Goal: Task Accomplishment & Management: Complete application form

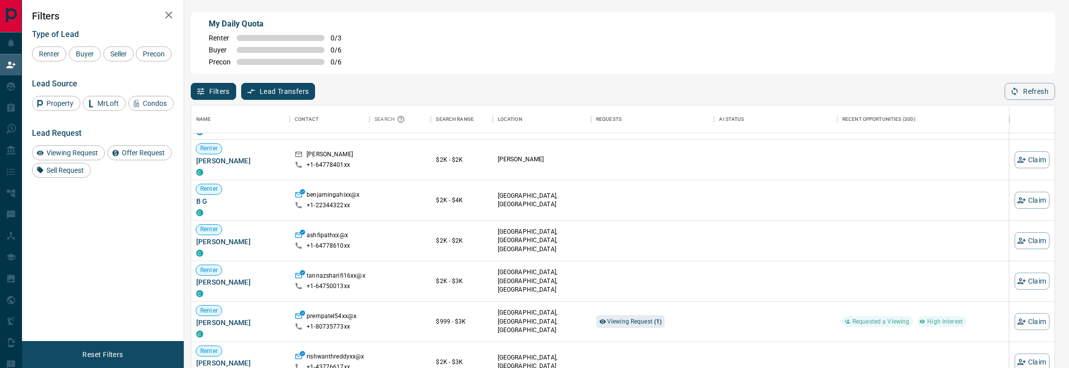
scroll to position [155, 0]
click at [621, 318] on span "Viewing Request ( 1 )" at bounding box center [634, 319] width 55 height 7
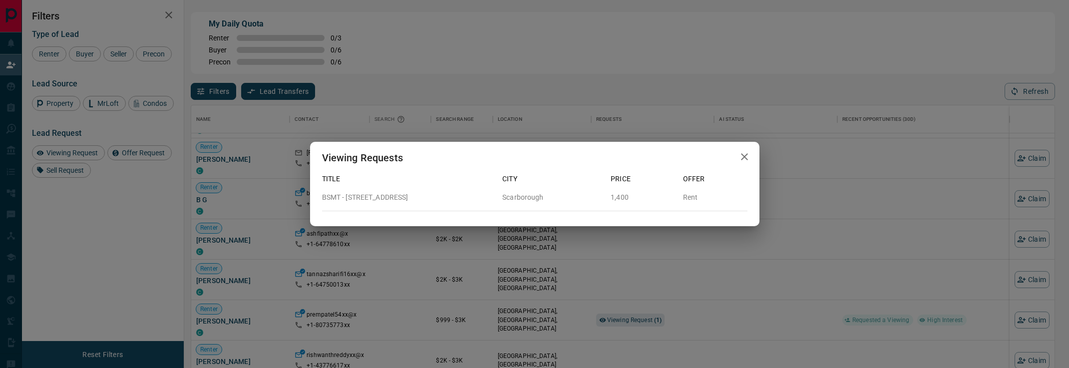
click at [735, 271] on div "Viewing Requests Title City Price Offer BSMT - [GEOGRAPHIC_DATA] Rent" at bounding box center [534, 184] width 1069 height 368
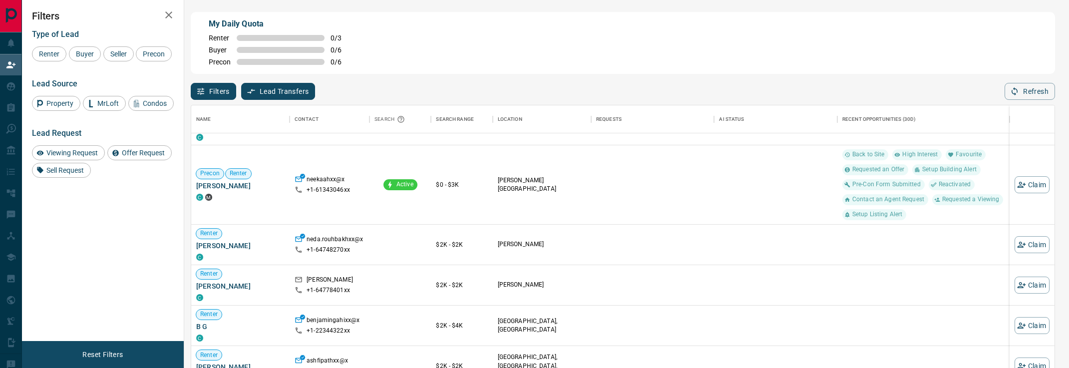
scroll to position [0, 0]
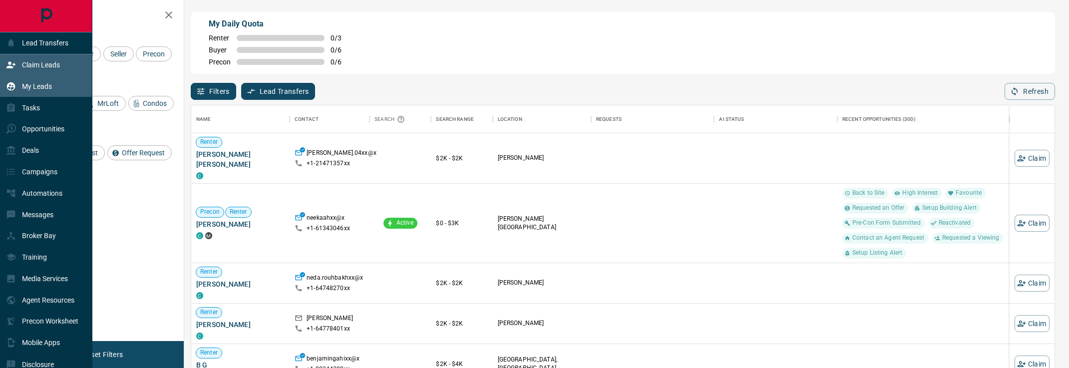
click at [17, 85] on div "My Leads" at bounding box center [29, 86] width 46 height 16
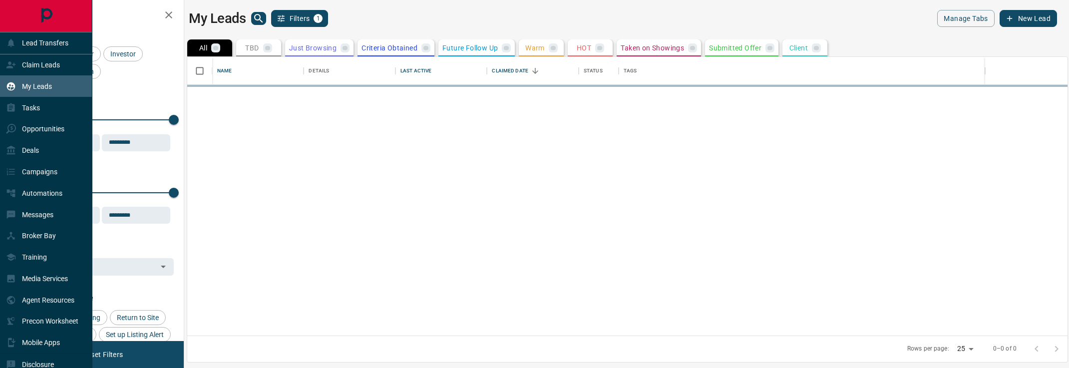
scroll to position [278, 880]
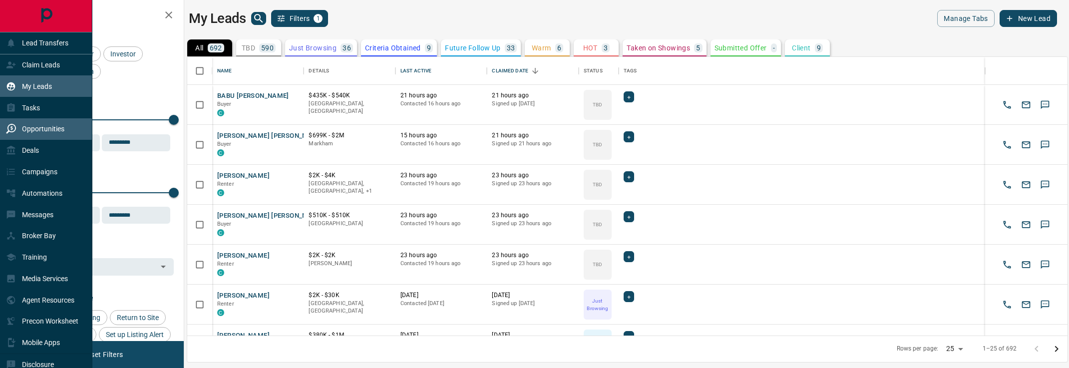
click at [58, 133] on p "Opportunities" at bounding box center [43, 129] width 42 height 8
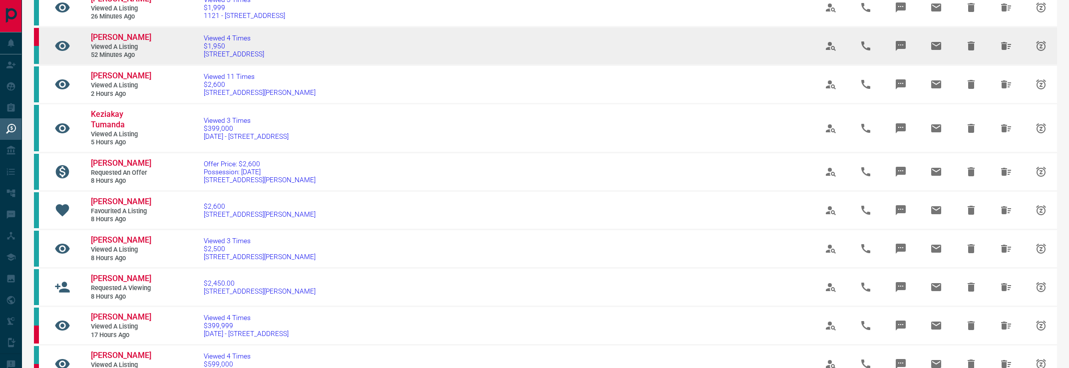
scroll to position [98, 0]
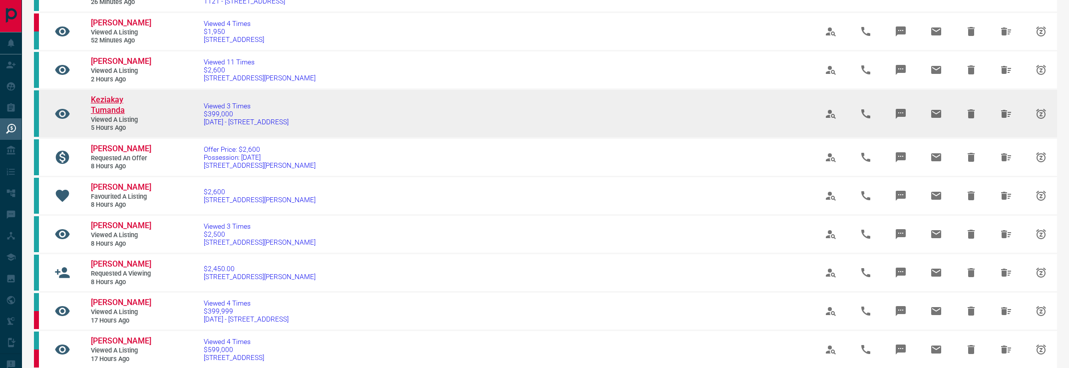
click at [114, 106] on span "Keziakay Tumanda" at bounding box center [108, 105] width 34 height 20
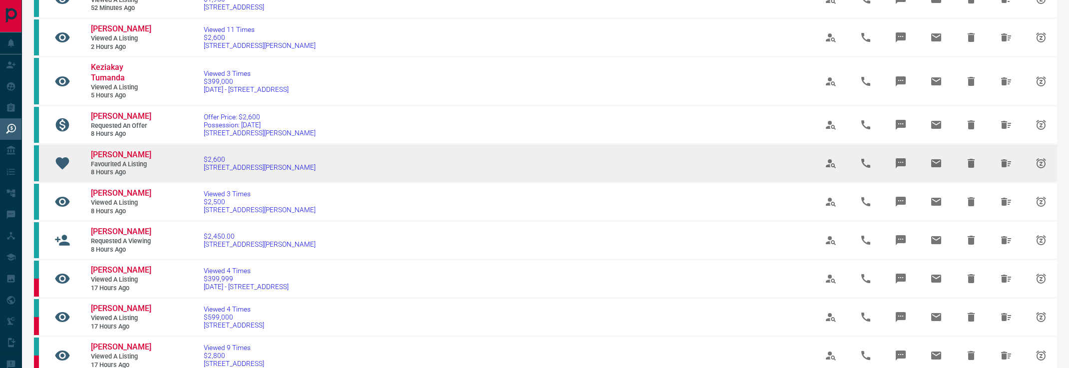
scroll to position [0, 0]
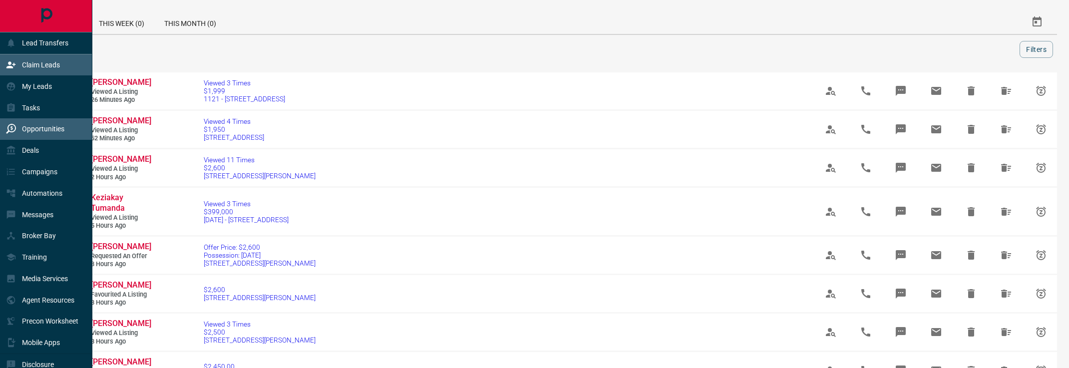
click at [31, 67] on p "Claim Leads" at bounding box center [41, 65] width 38 height 8
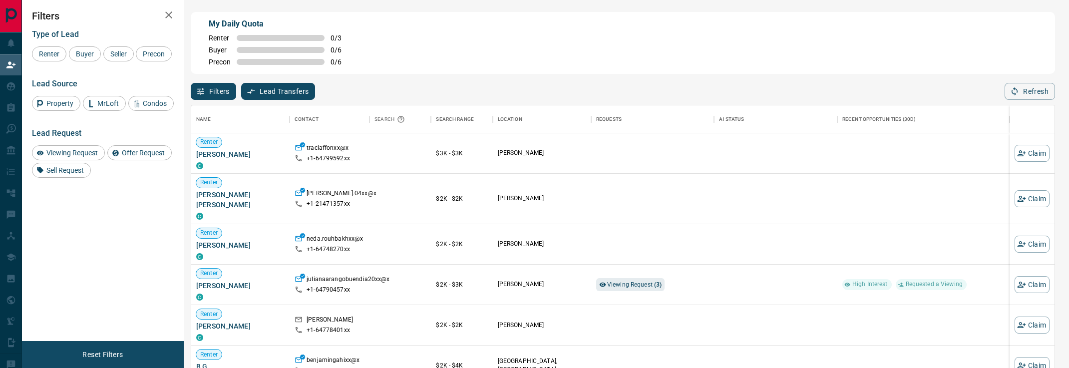
scroll to position [278, 863]
click at [627, 286] on span "Viewing Request ( 3 )" at bounding box center [634, 284] width 55 height 7
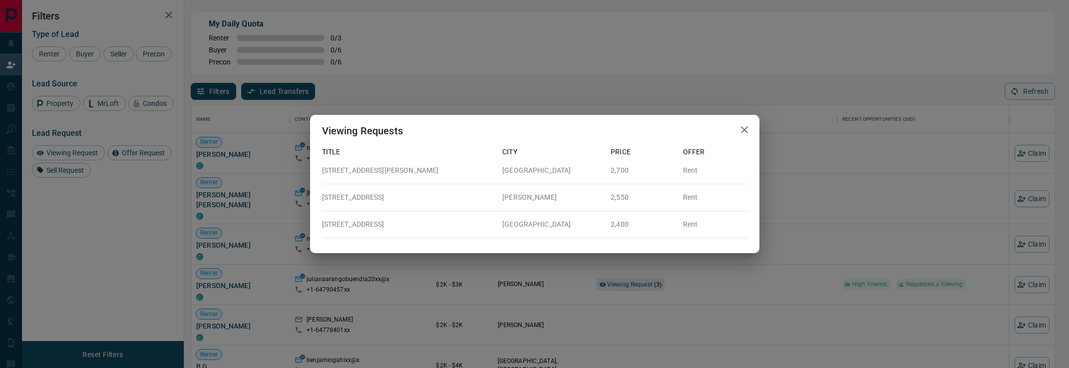
click at [791, 265] on div "Viewing Requests Title City Price Offer [STREET_ADDRESS][GEOGRAPHIC_DATA][PERSO…" at bounding box center [534, 184] width 1069 height 368
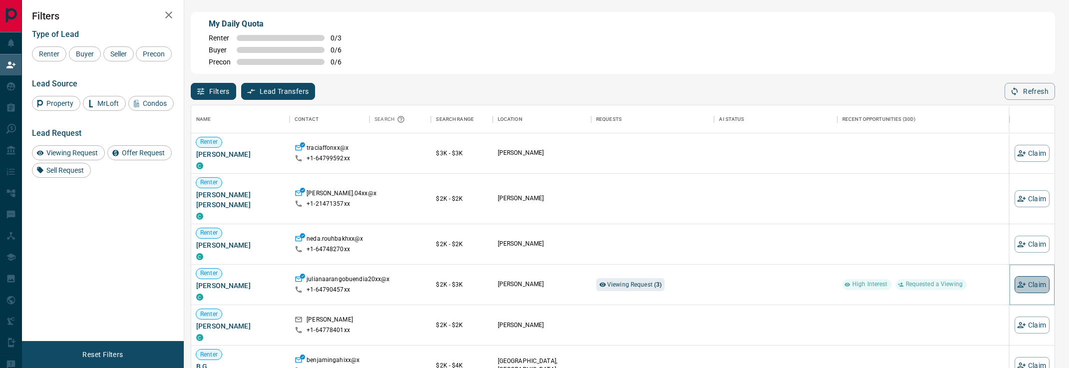
click at [1027, 285] on button "Claim" at bounding box center [1031, 284] width 35 height 17
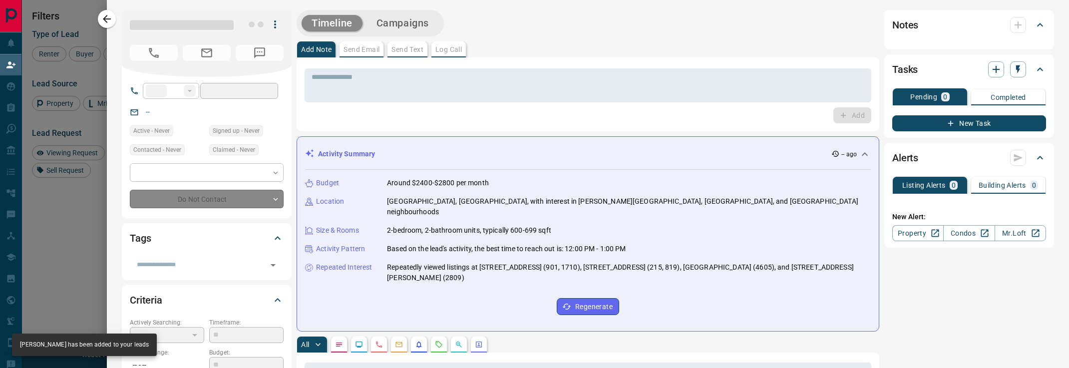
type input "**"
type input "**********"
type input "*"
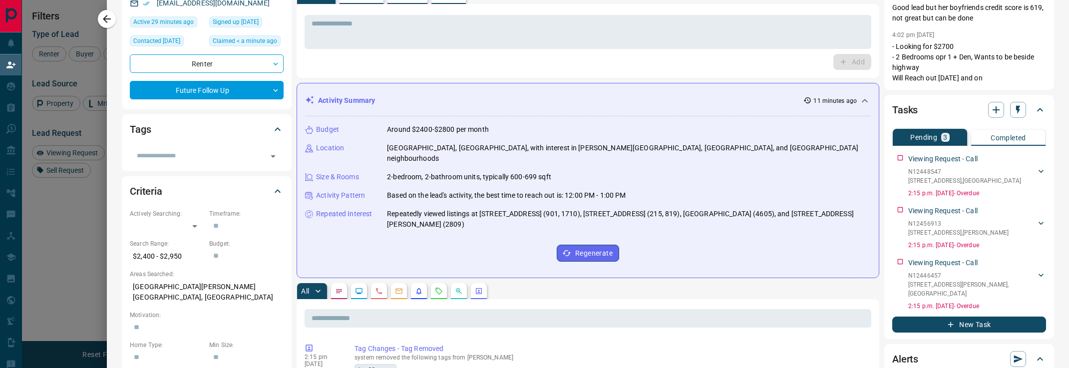
scroll to position [0, 0]
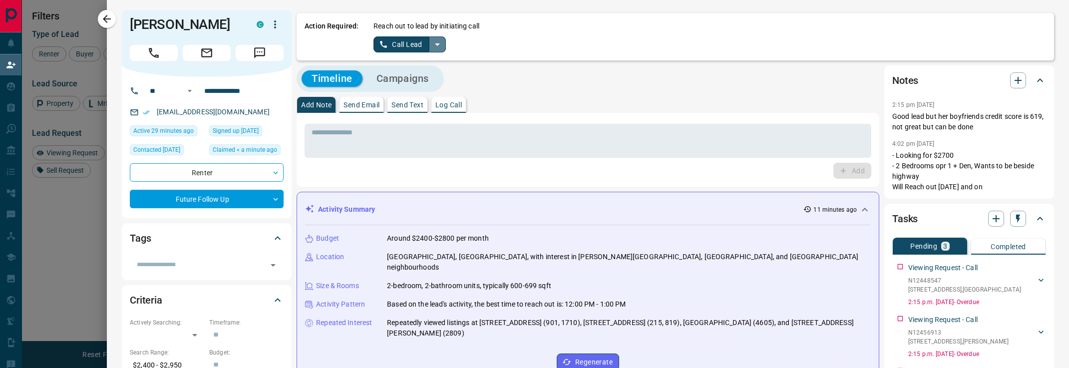
click at [431, 44] on icon "split button" at bounding box center [437, 44] width 12 height 12
click at [435, 74] on li "Log Manual Call" at bounding box center [409, 78] width 61 height 15
click at [423, 48] on button "Log Manual Call" at bounding box center [406, 44] width 66 height 16
click at [402, 47] on button "No" at bounding box center [401, 43] width 17 height 15
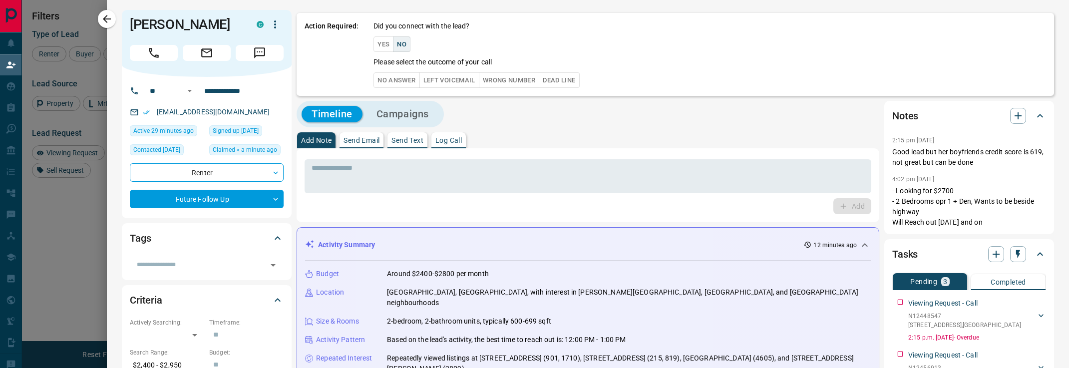
click at [410, 78] on button "No Answer" at bounding box center [396, 79] width 46 height 15
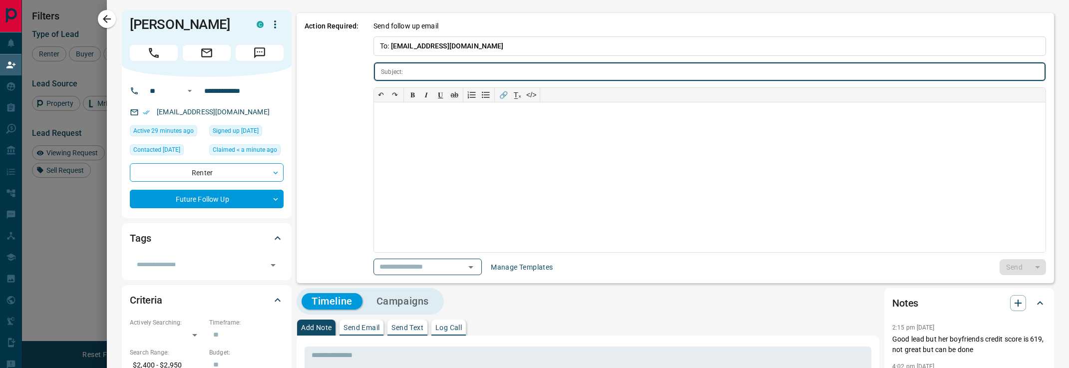
type input "**********"
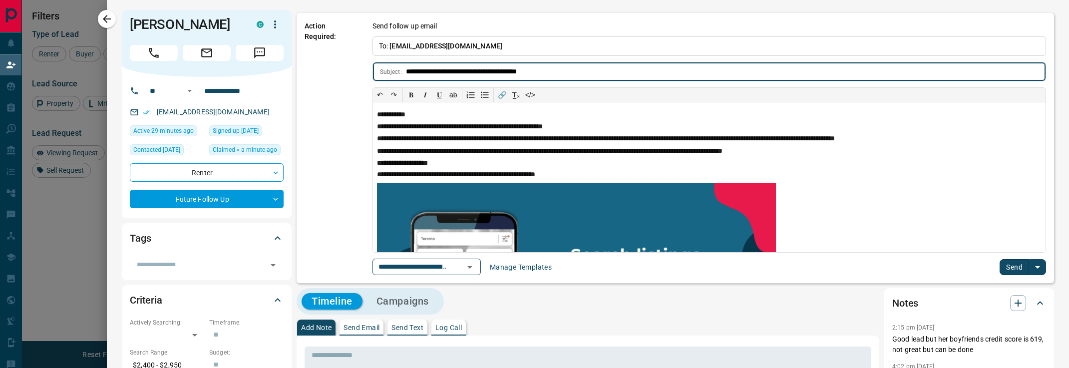
click at [1011, 276] on div "**********" at bounding box center [674, 148] width 757 height 270
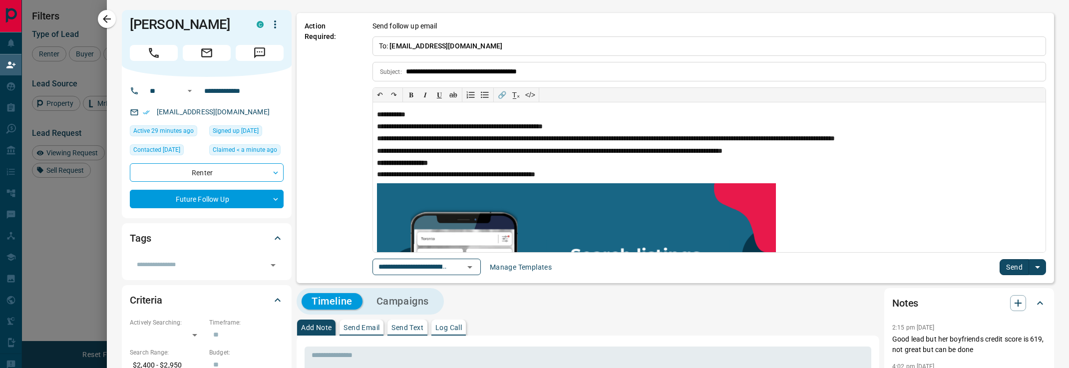
click at [1010, 271] on button "Send" at bounding box center [1013, 267] width 29 height 16
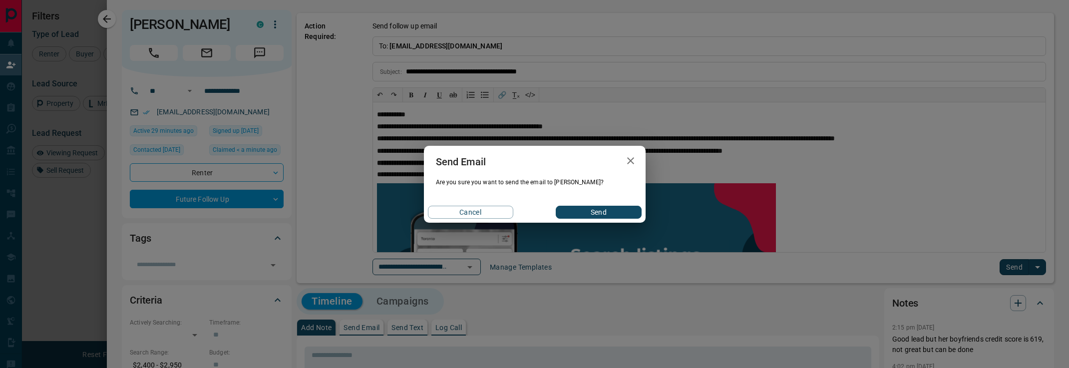
click at [587, 207] on button "Send" at bounding box center [597, 212] width 85 height 13
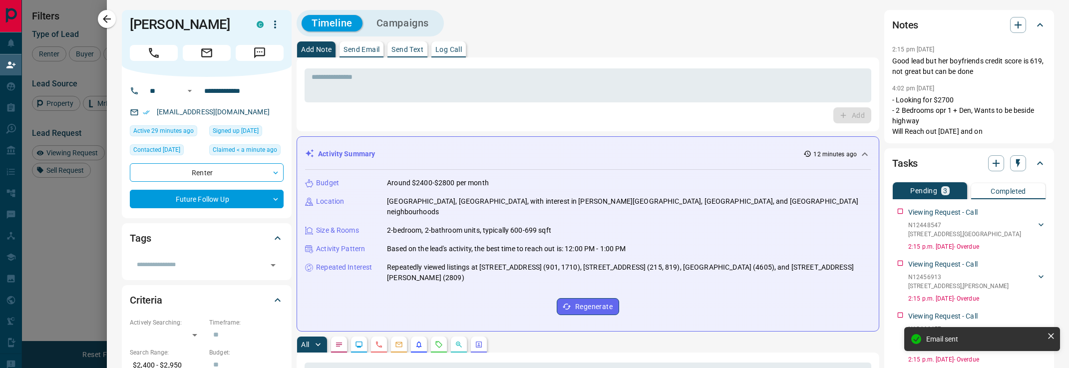
click at [93, 23] on div at bounding box center [534, 184] width 1069 height 368
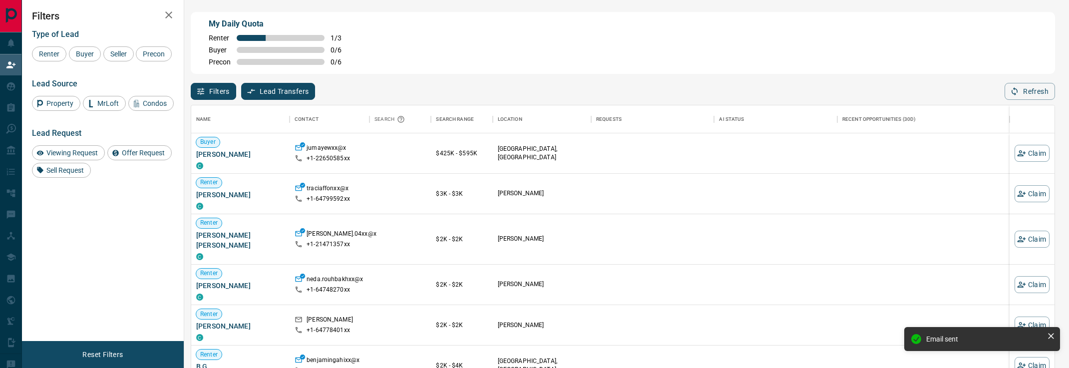
scroll to position [3, 0]
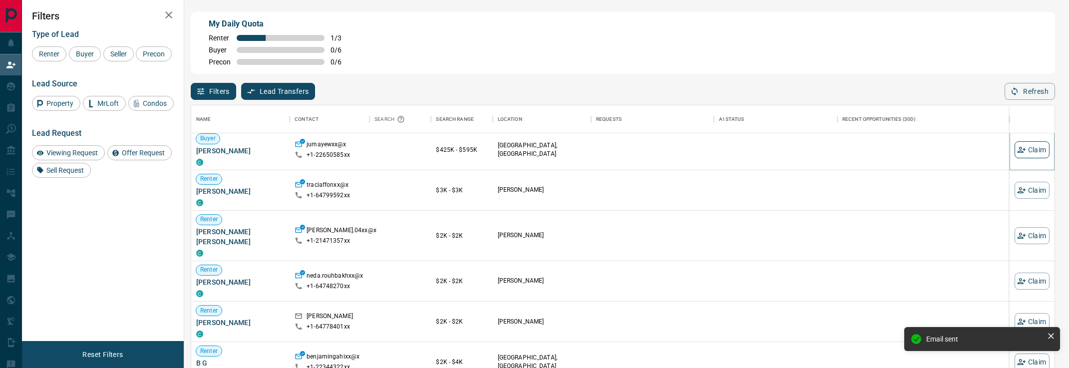
click at [1036, 153] on button "Claim" at bounding box center [1031, 149] width 35 height 17
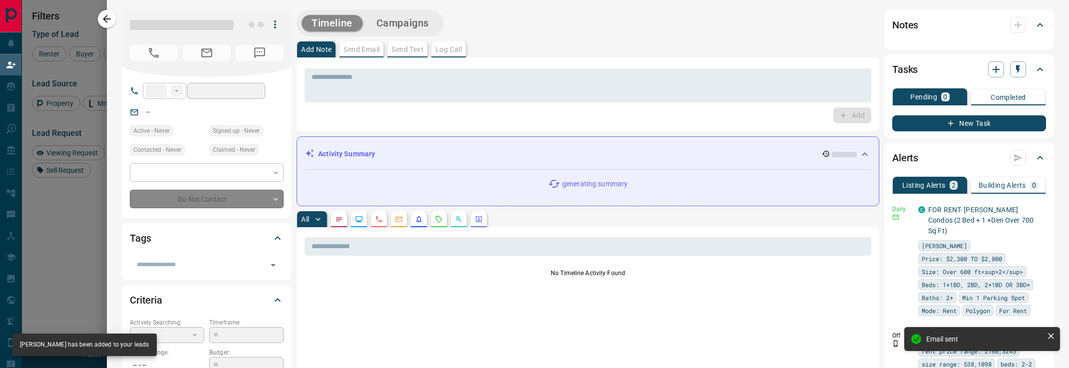
type input "**"
type input "**********"
type input "**"
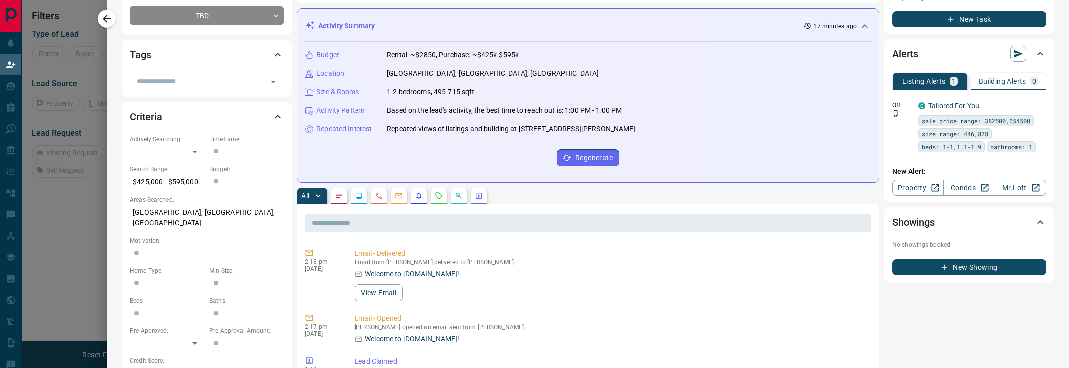
scroll to position [0, 0]
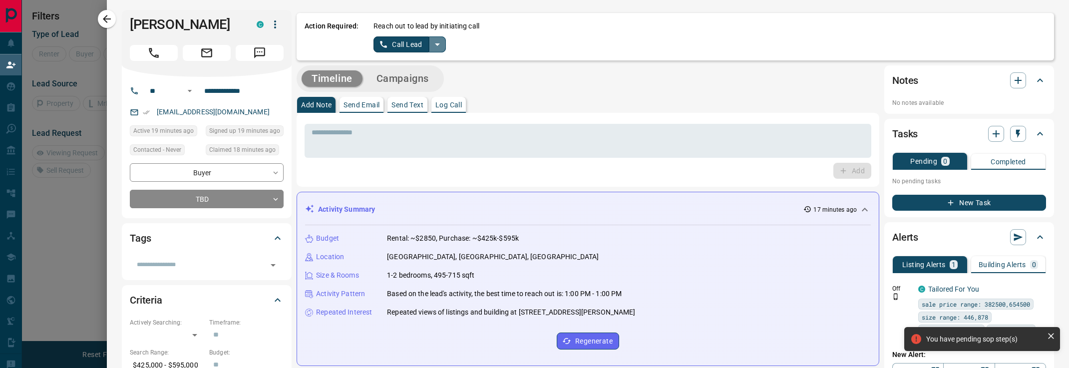
click at [439, 43] on icon "split button" at bounding box center [437, 44] width 12 height 12
